Goal: Transaction & Acquisition: Purchase product/service

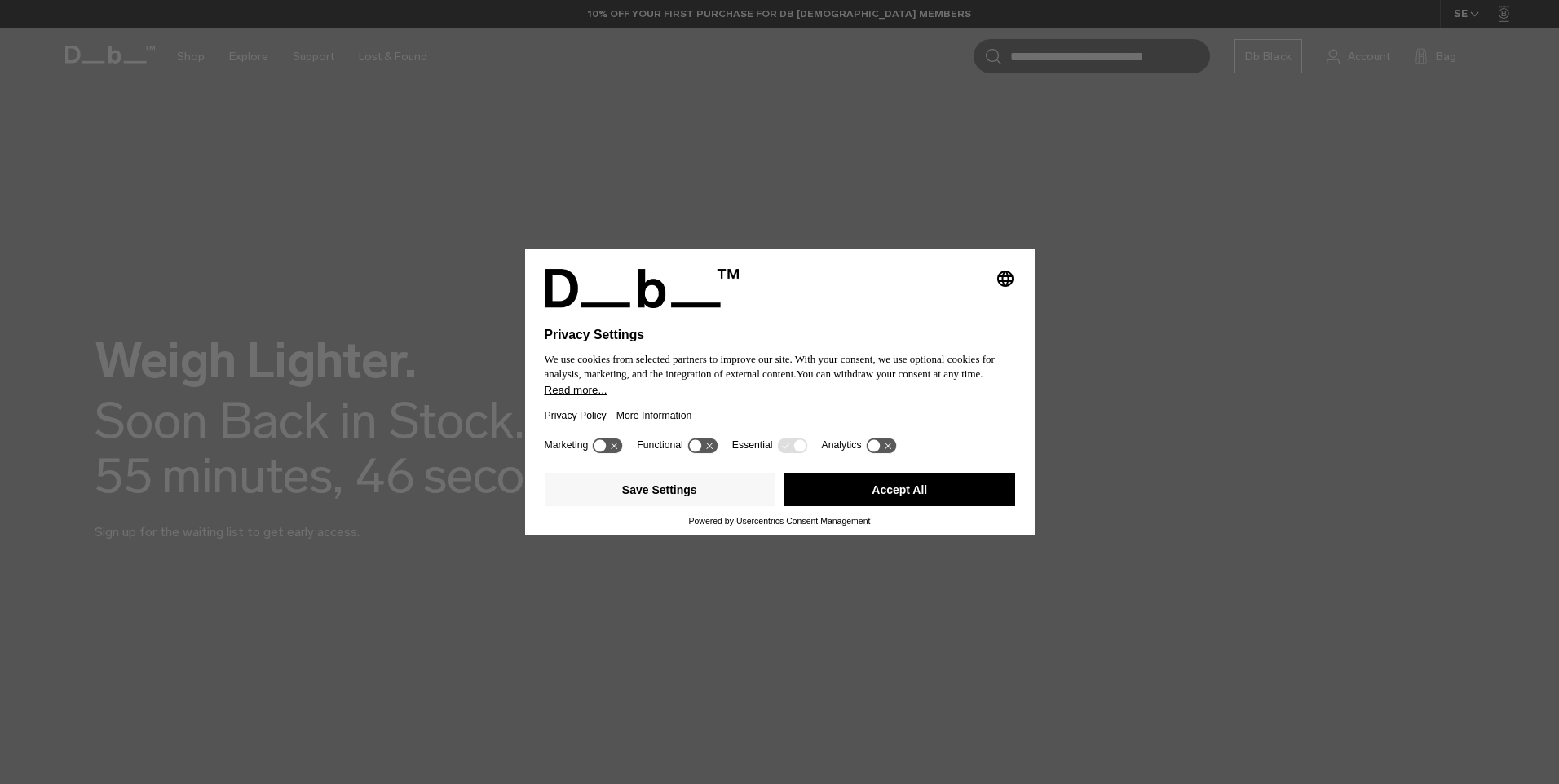
click at [857, 489] on button "Accept All" at bounding box center [899, 489] width 230 height 33
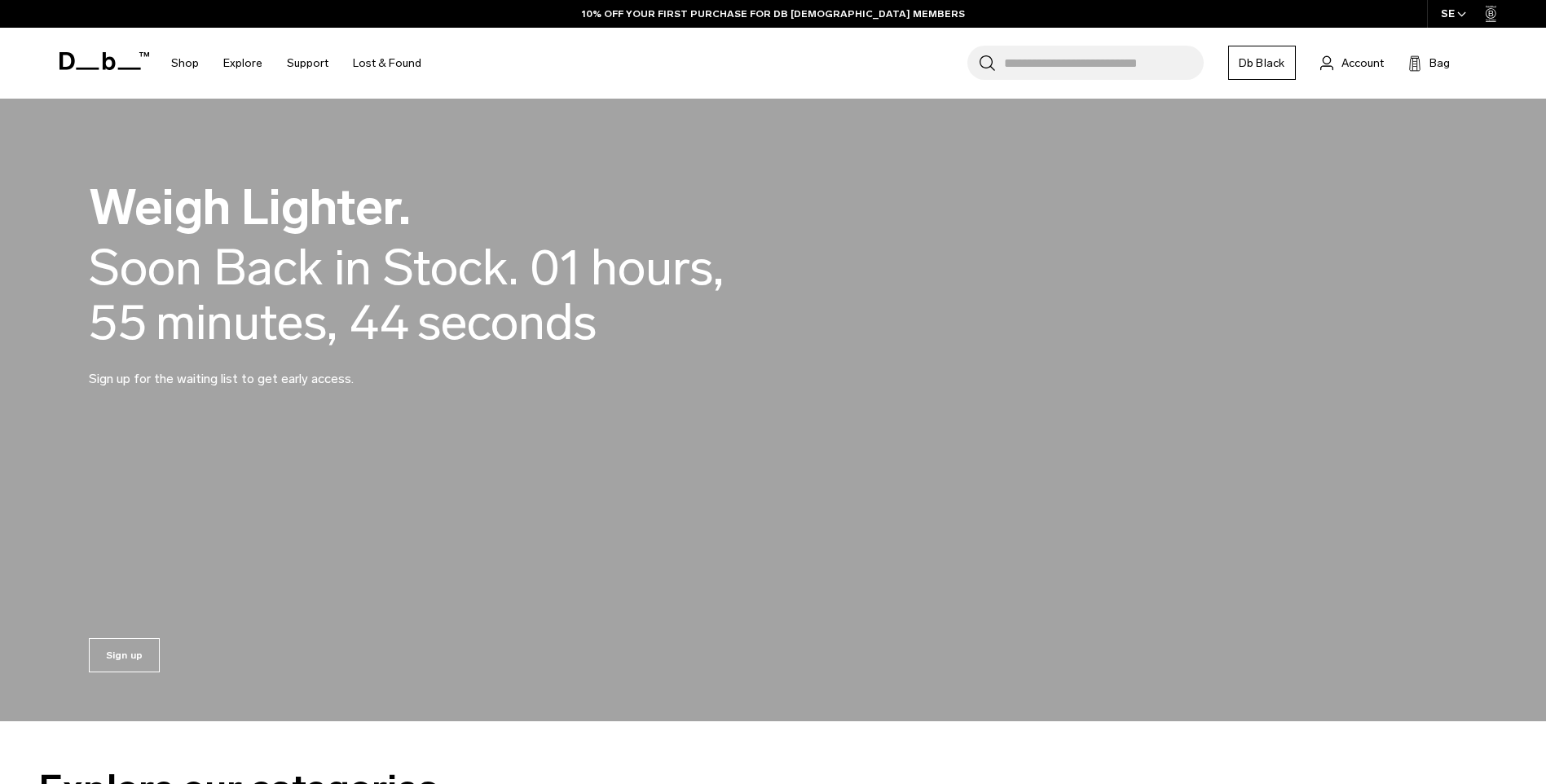
scroll to position [152, 0]
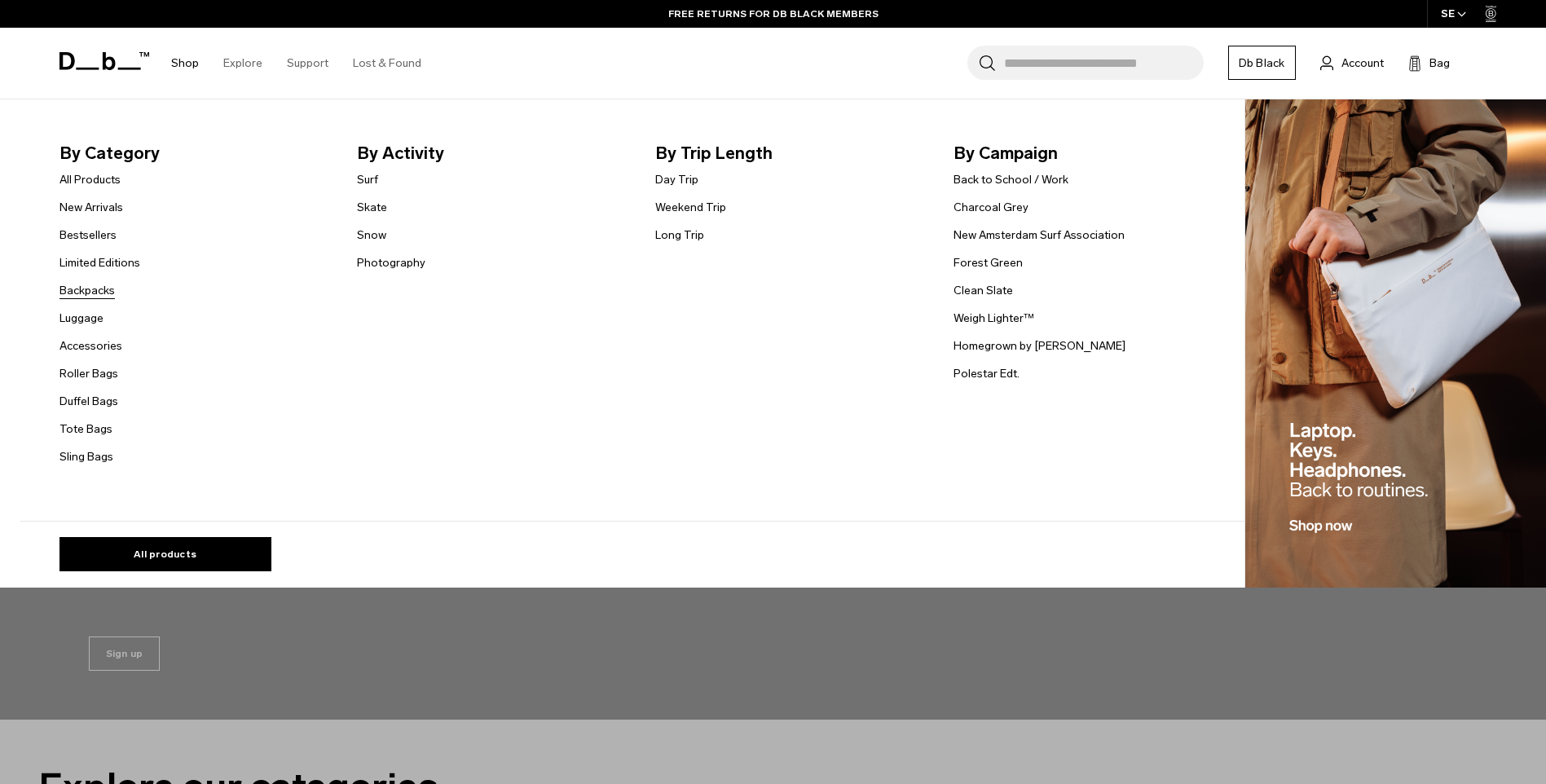
click at [100, 289] on link "Backpacks" at bounding box center [87, 291] width 56 height 17
